Goal: Task Accomplishment & Management: Manage account settings

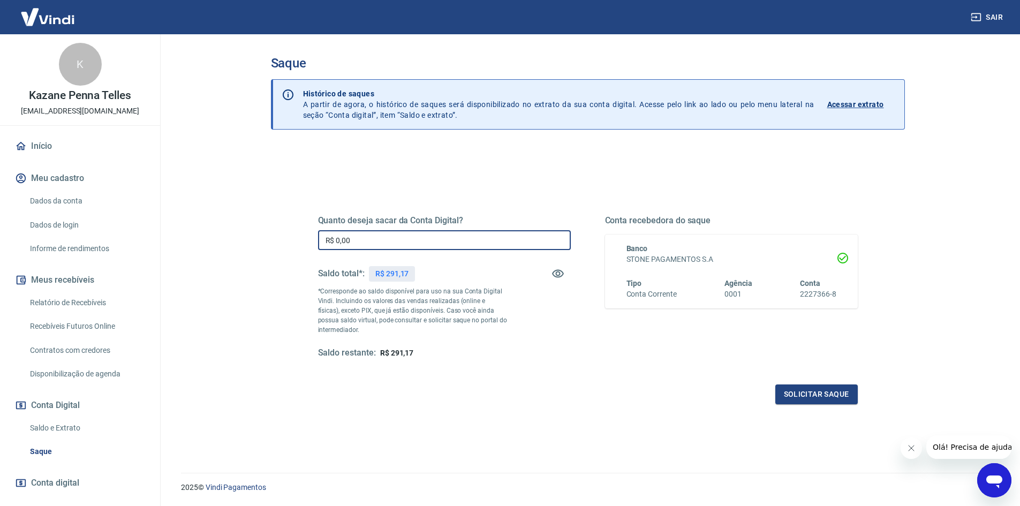
click at [472, 232] on input "R$ 0,00" at bounding box center [444, 240] width 253 height 20
click at [471, 232] on input "R$ 0,00" at bounding box center [444, 240] width 253 height 20
type input "R$ 291,00"
click at [800, 389] on button "Solicitar saque" at bounding box center [816, 395] width 82 height 20
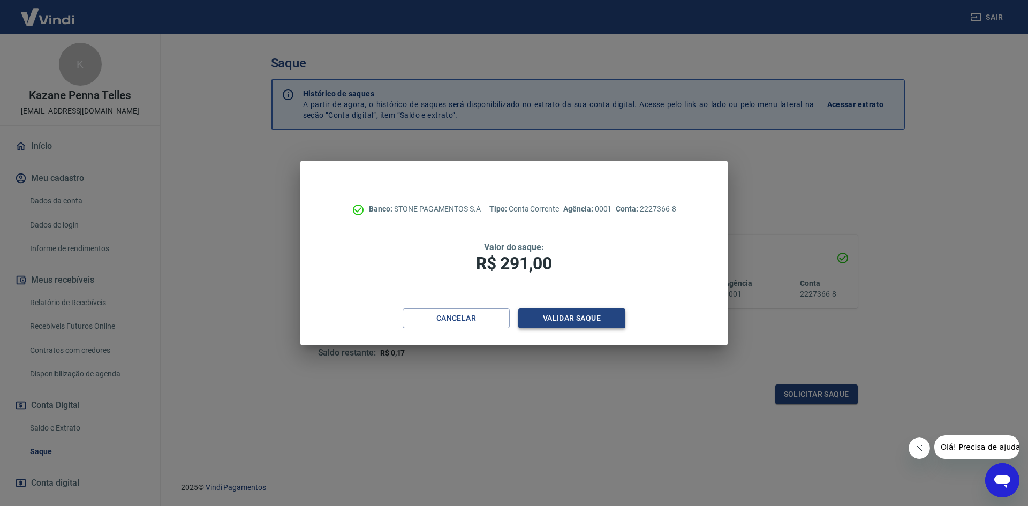
click at [557, 316] on button "Validar saque" at bounding box center [571, 318] width 107 height 20
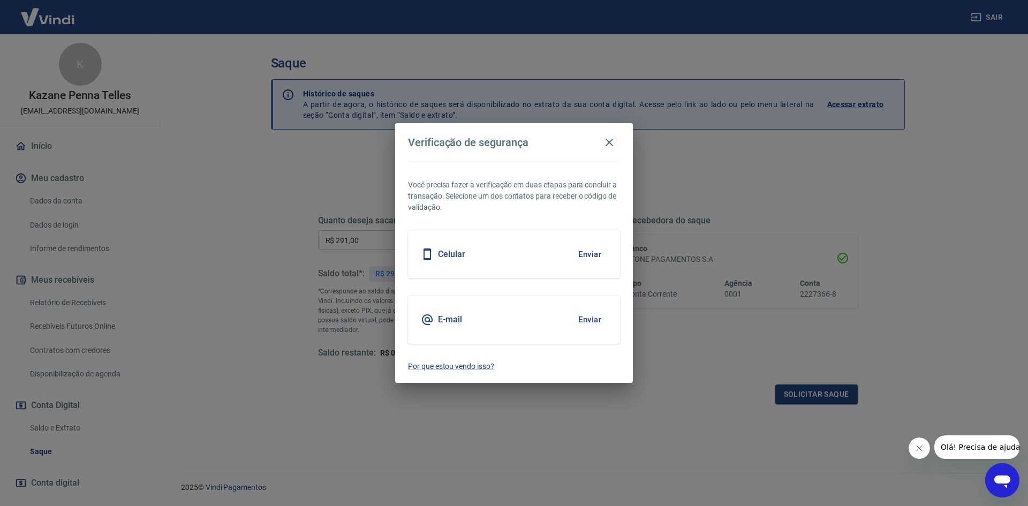
click at [592, 318] on button "Enviar" at bounding box center [589, 319] width 35 height 22
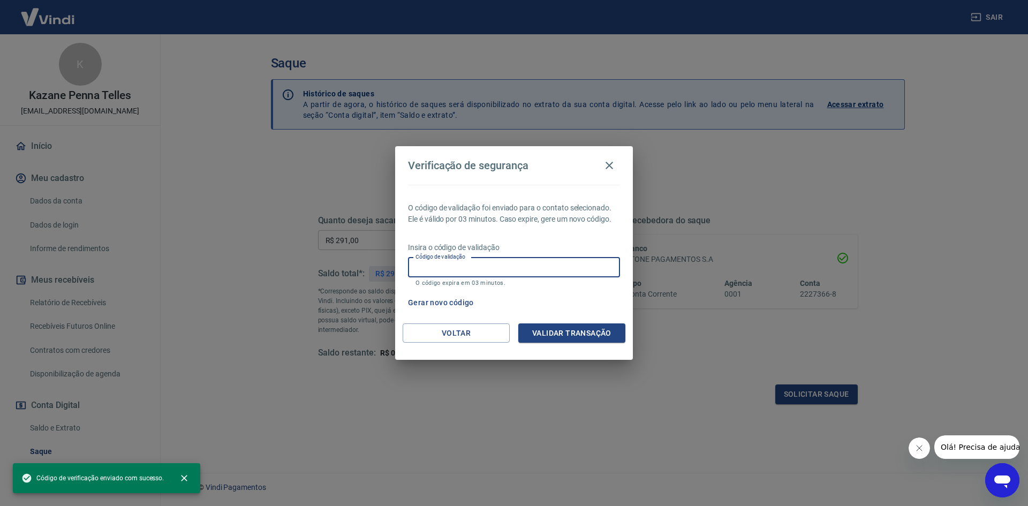
click at [490, 271] on input "Código de validação" at bounding box center [514, 268] width 212 height 20
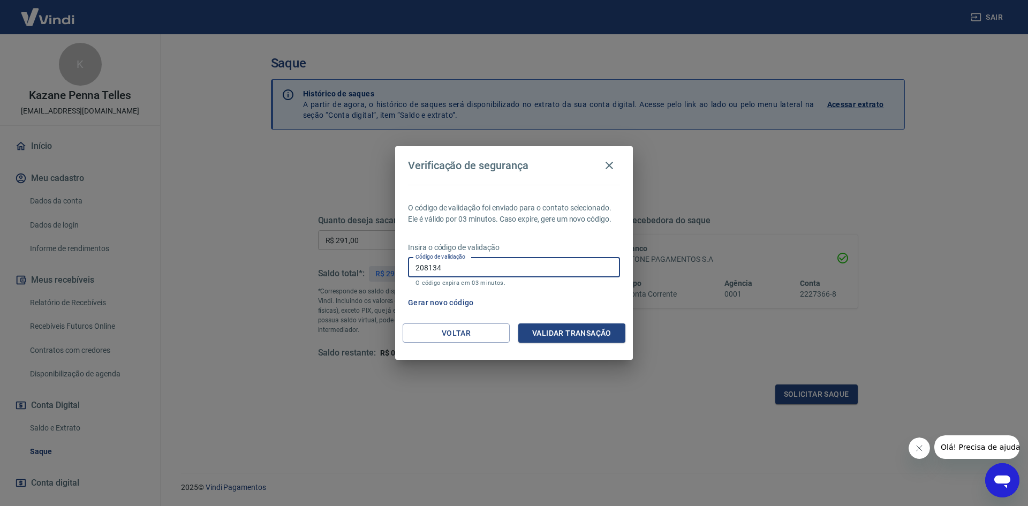
type input "208134"
click at [531, 326] on button "Validar transação" at bounding box center [571, 333] width 107 height 20
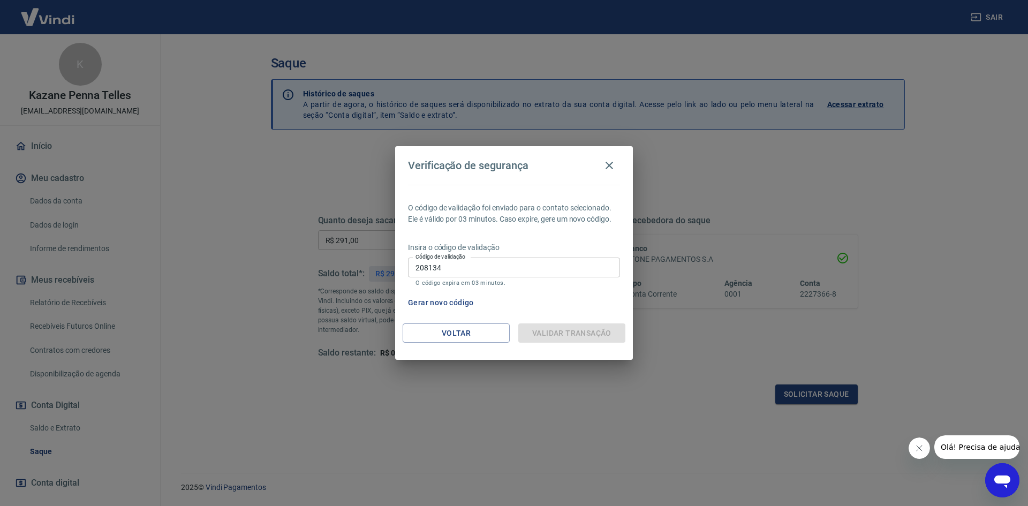
click at [534, 331] on div "Validar transação" at bounding box center [571, 333] width 107 height 20
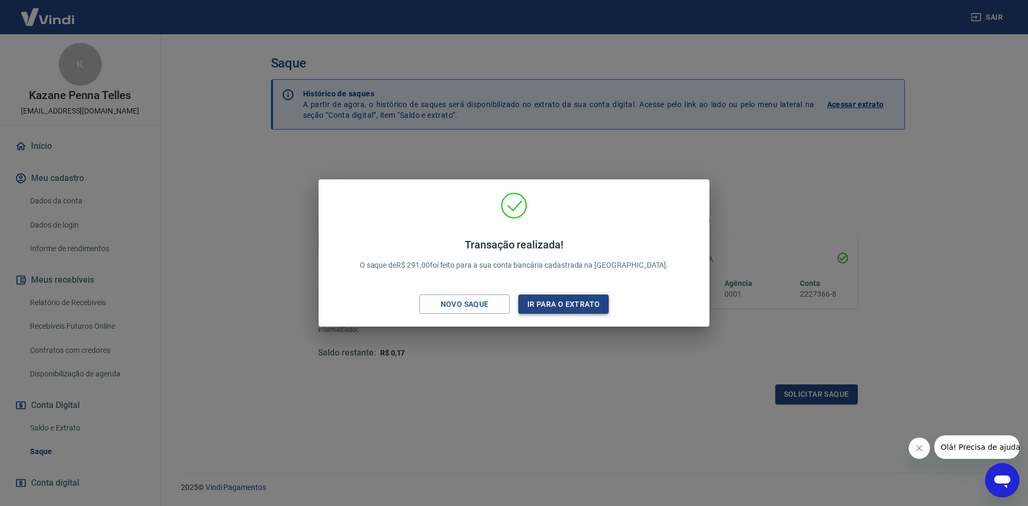
click at [549, 307] on button "Ir para o extrato" at bounding box center [563, 305] width 91 height 20
